Goal: Complete application form

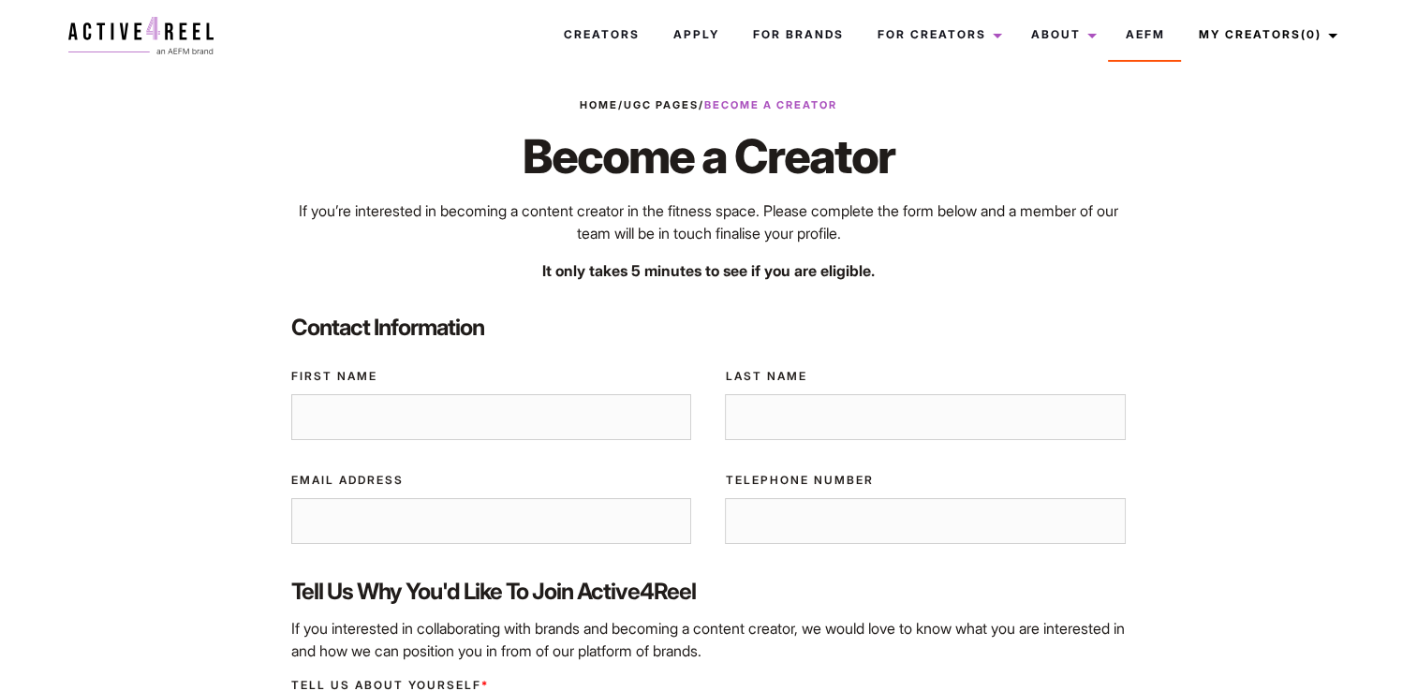
click at [562, 433] on input "First Name" at bounding box center [491, 417] width 401 height 47
type input "Lily"
click at [749, 418] on input "Last Name" at bounding box center [925, 417] width 401 height 47
type input "Osborn"
click at [599, 527] on input "Email Address" at bounding box center [491, 521] width 401 height 47
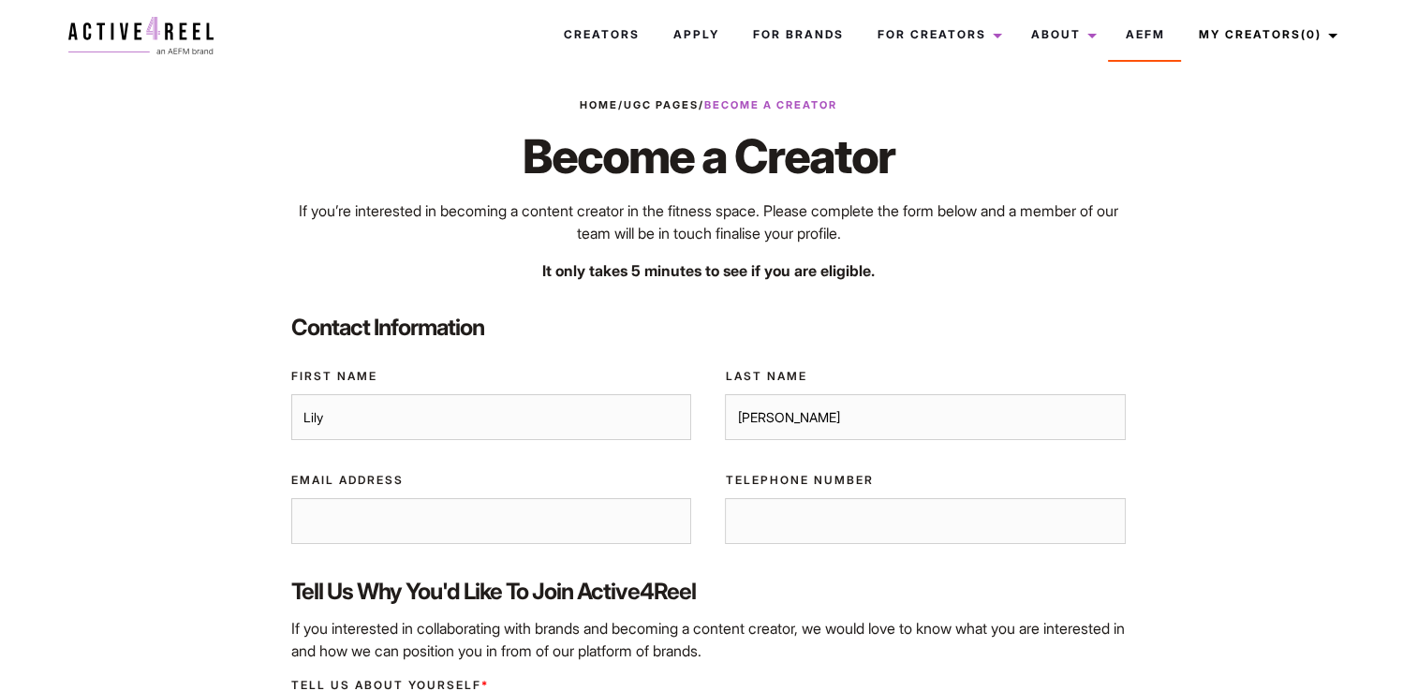
type input "lily.izabel31@gmail.com"
type input "0466260481"
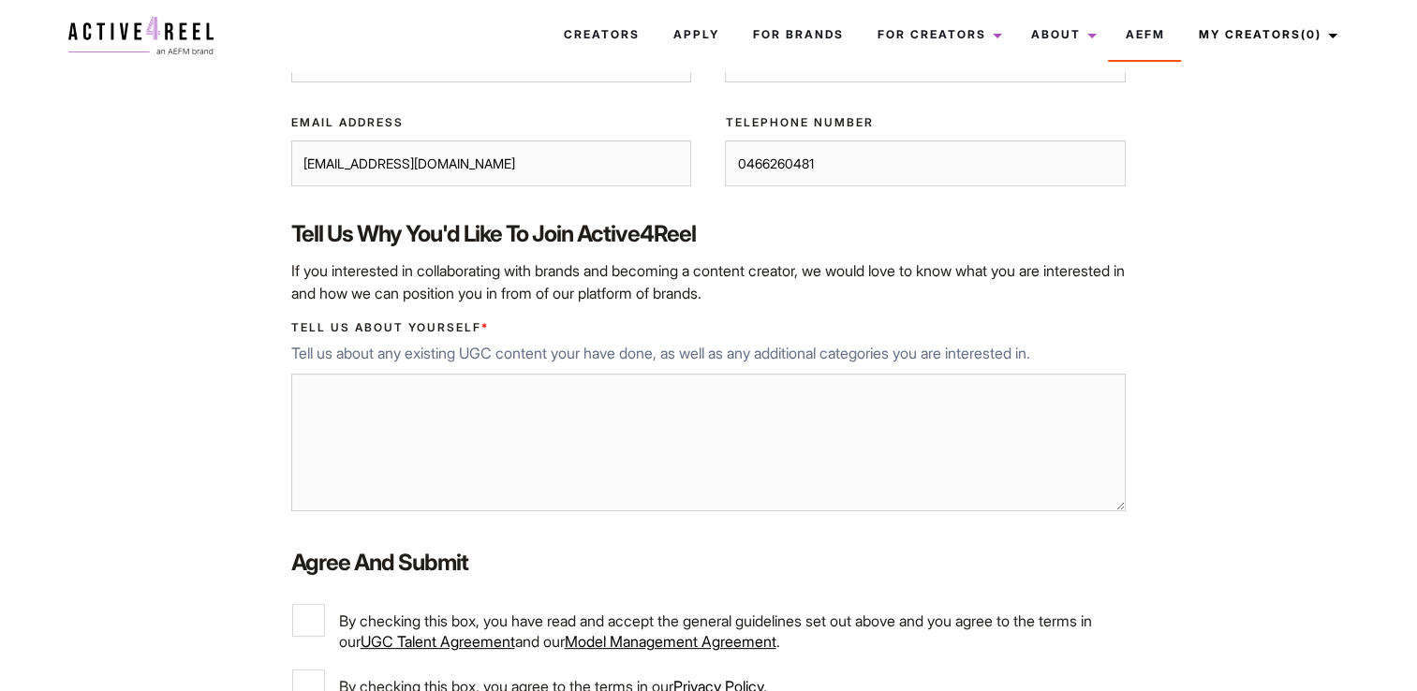
scroll to position [356, 0]
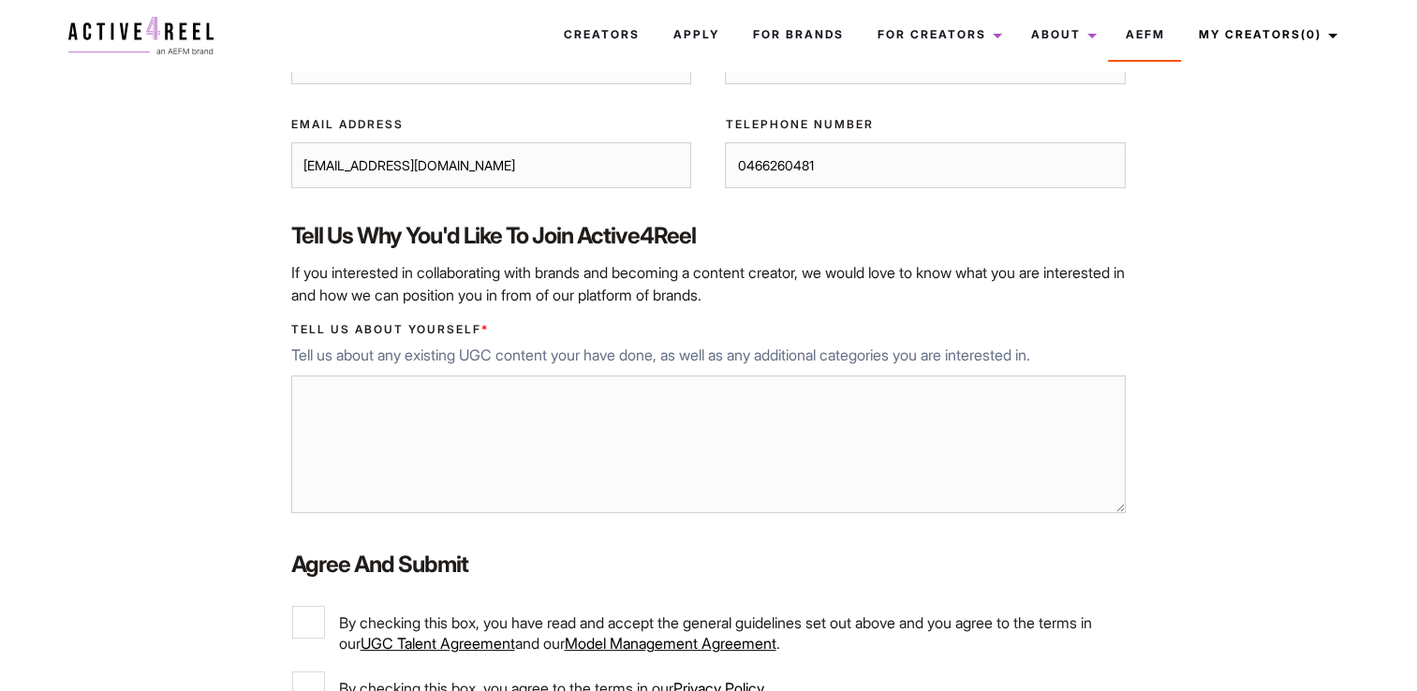
click at [768, 428] on textarea "Tell us about yourself *" at bounding box center [708, 445] width 835 height 139
type textarea "I"
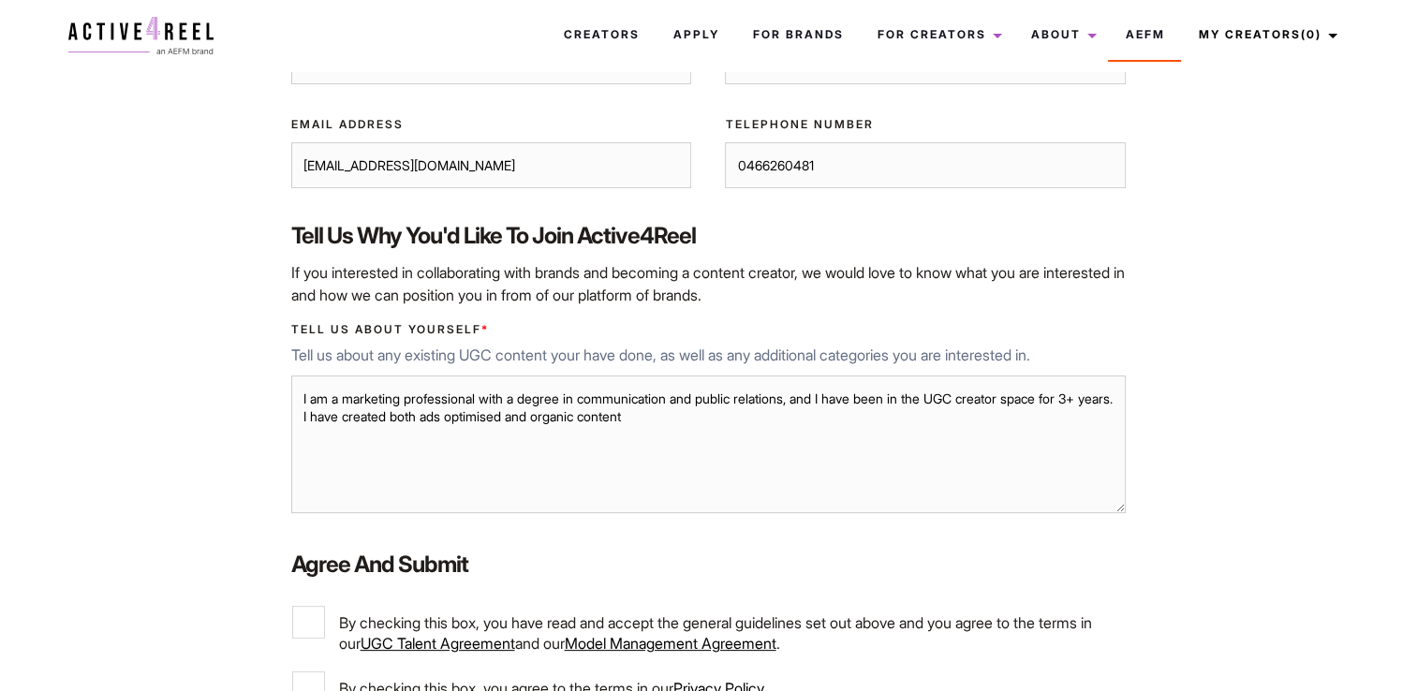
click at [717, 418] on textarea "I am a marketing professional with a degree in communication and public relatio…" at bounding box center [708, 445] width 835 height 139
click at [379, 439] on textarea "I am a marketing professional with a degree in communication and public relatio…" at bounding box center [708, 445] width 835 height 139
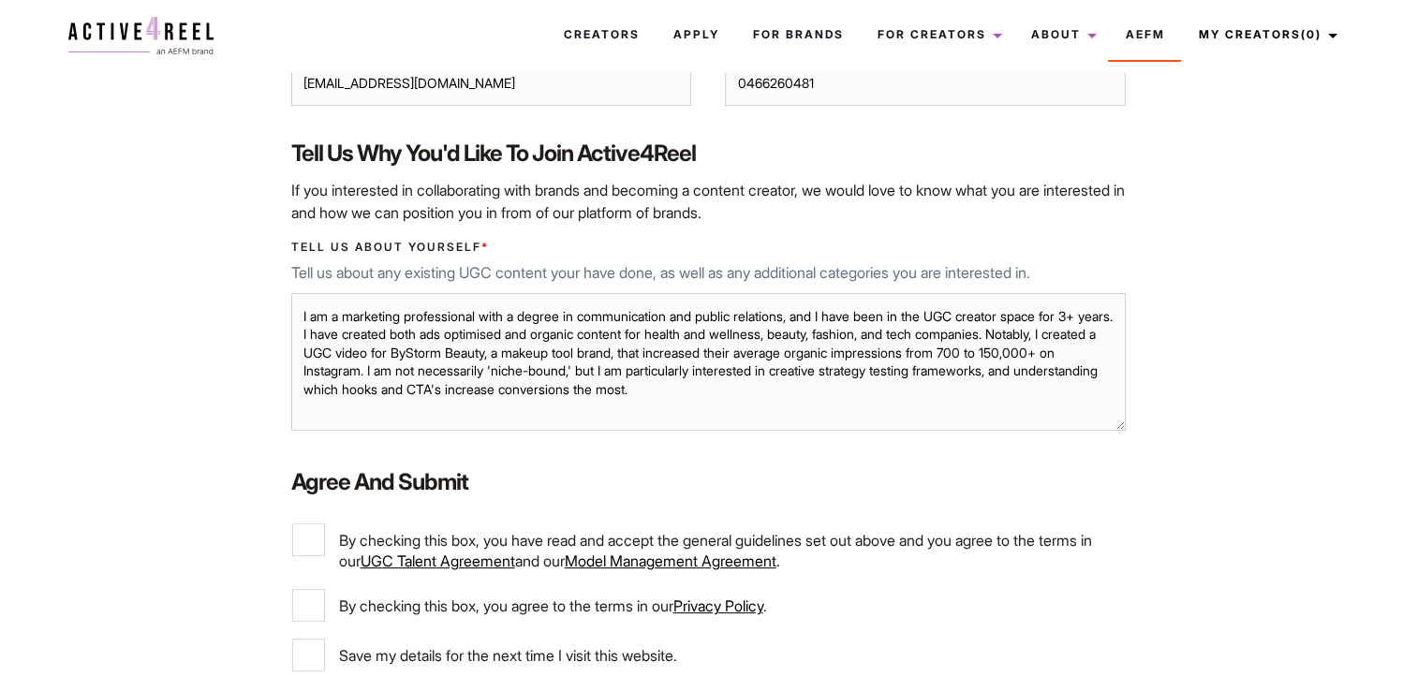
scroll to position [719, 0]
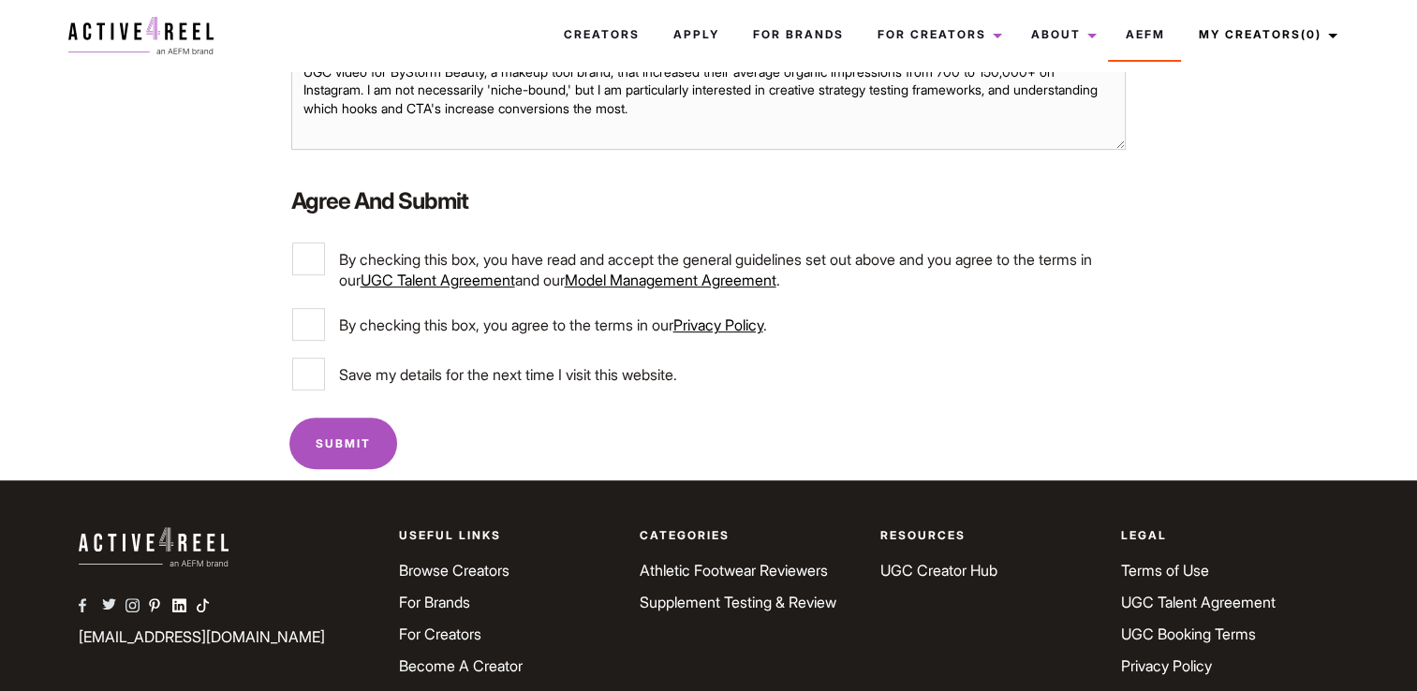
type textarea "I am a marketing professional with a degree in communication and public relatio…"
click at [311, 261] on input "By checking this box, you have read and accept the general guidelines set out a…" at bounding box center [308, 259] width 33 height 33
checkbox input "true"
click at [307, 317] on input "By checking this box, you agree to the terms in our Privacy Policy ." at bounding box center [308, 324] width 33 height 33
checkbox input "true"
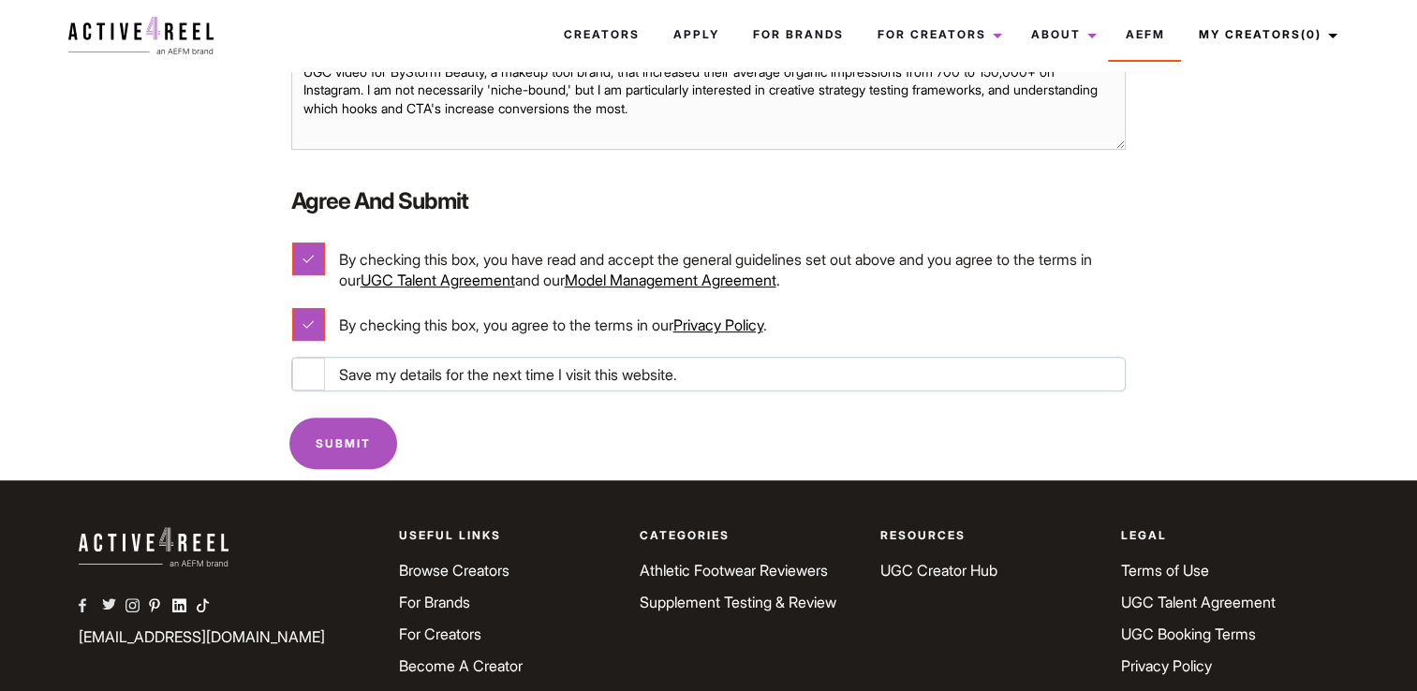
click at [303, 367] on input "Save my details for the next time I visit this website." at bounding box center [308, 374] width 33 height 33
checkbox input "true"
click at [333, 426] on input "Submit" at bounding box center [343, 444] width 108 height 52
